Goal: Information Seeking & Learning: Learn about a topic

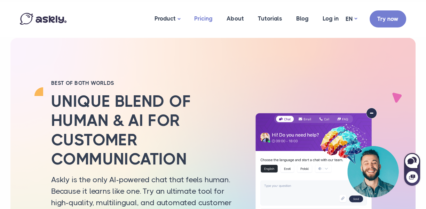
click at [201, 18] on link "Pricing" at bounding box center [203, 19] width 32 height 34
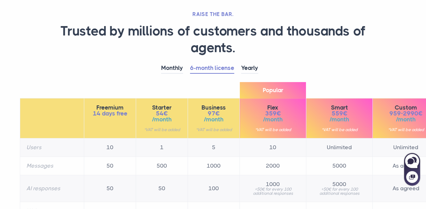
scroll to position [67, 0]
